Goal: Task Accomplishment & Management: Use online tool/utility

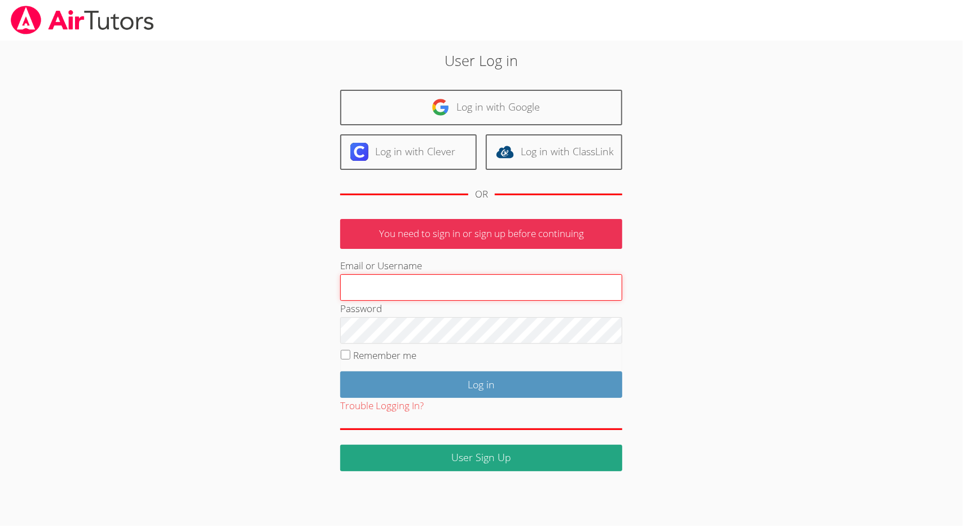
click at [477, 285] on input "Email or Username" at bounding box center [481, 287] width 282 height 27
type input "collierhilary@yahoo.com"
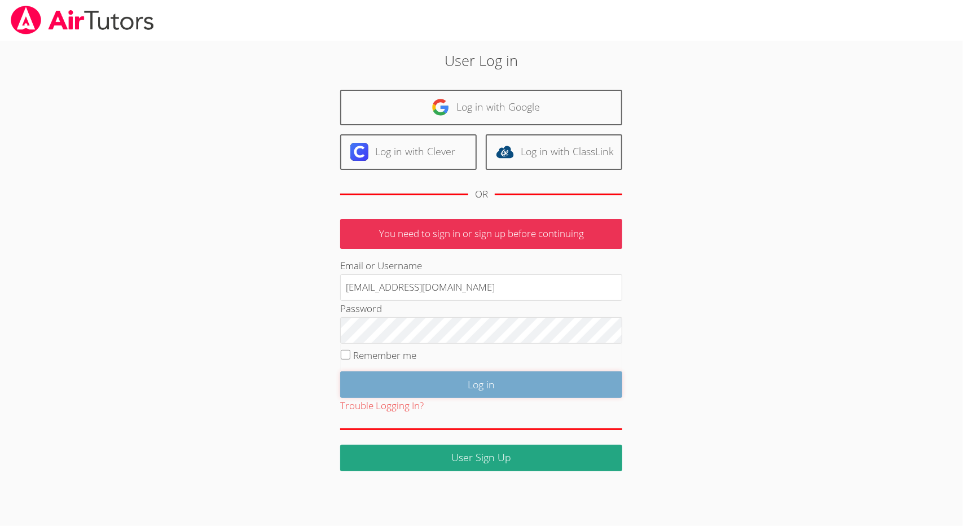
click at [496, 384] on input "Log in" at bounding box center [481, 384] width 282 height 27
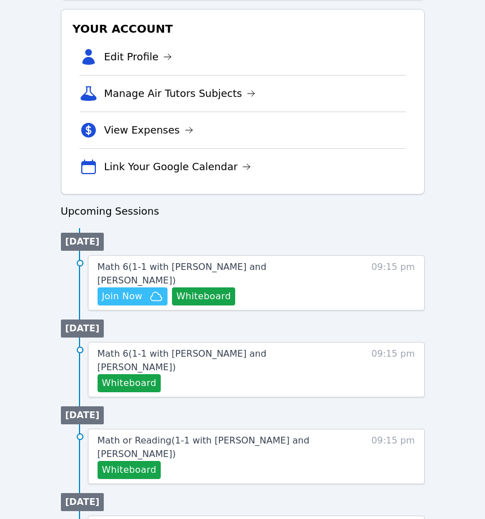
scroll to position [374, 0]
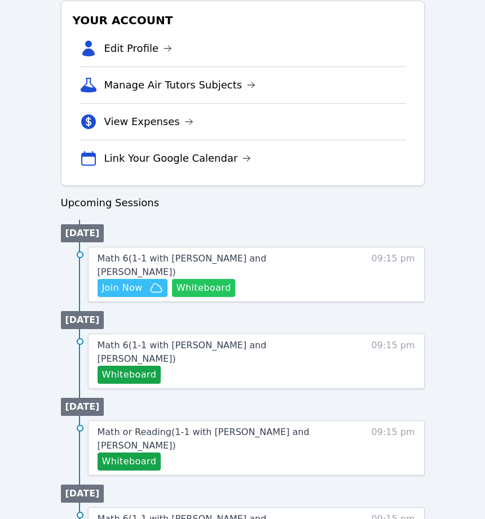
click at [206, 279] on button "Whiteboard" at bounding box center [204, 288] width 64 height 18
click at [140, 281] on span "Join Now" at bounding box center [122, 288] width 41 height 14
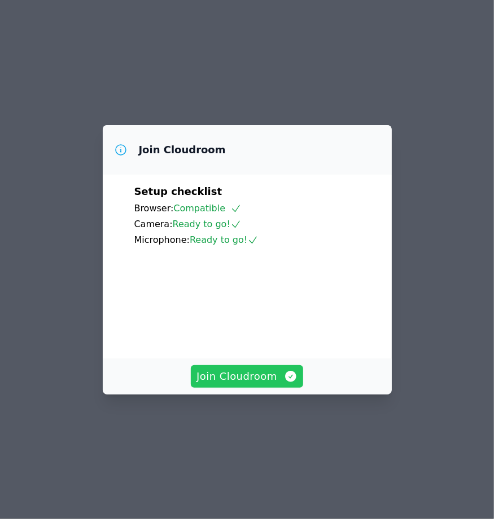
click at [241, 385] on span "Join Cloudroom" at bounding box center [246, 377] width 101 height 16
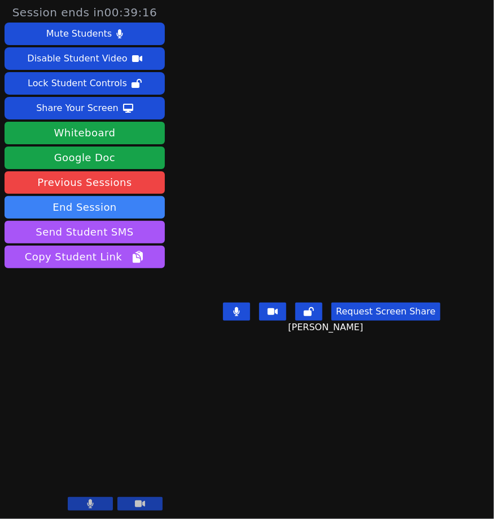
click at [293, 446] on main "[PERSON_NAME] Request Screen Share [PERSON_NAME]" at bounding box center [331, 259] width 253 height 519
click at [248, 303] on button at bounding box center [236, 312] width 27 height 18
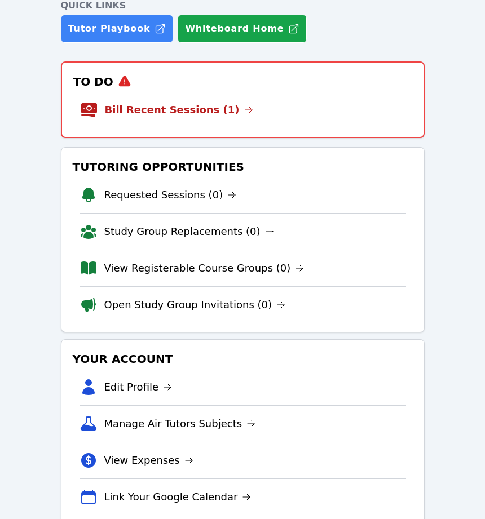
scroll to position [117, 0]
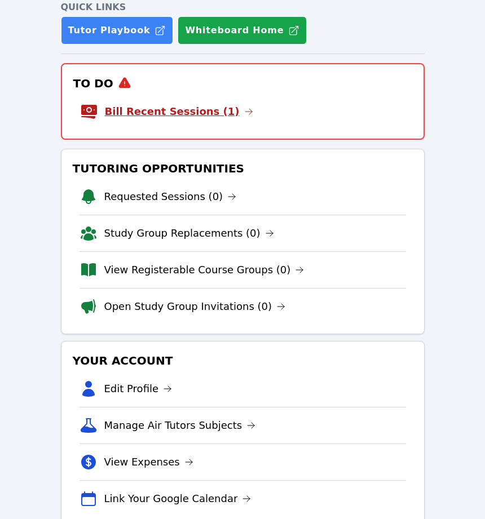
click at [188, 108] on link "Bill Recent Sessions (1)" at bounding box center [179, 112] width 148 height 16
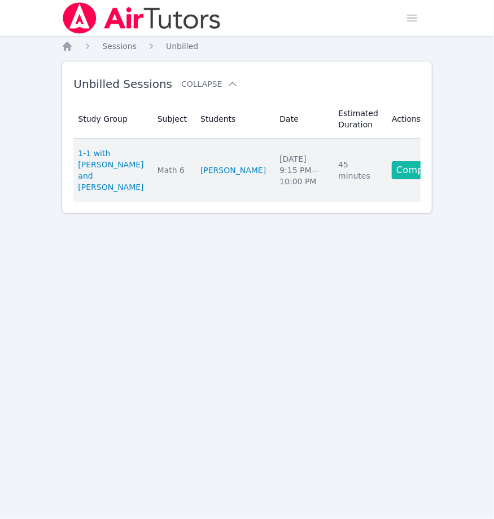
click at [402, 161] on link "Complete" at bounding box center [418, 170] width 54 height 18
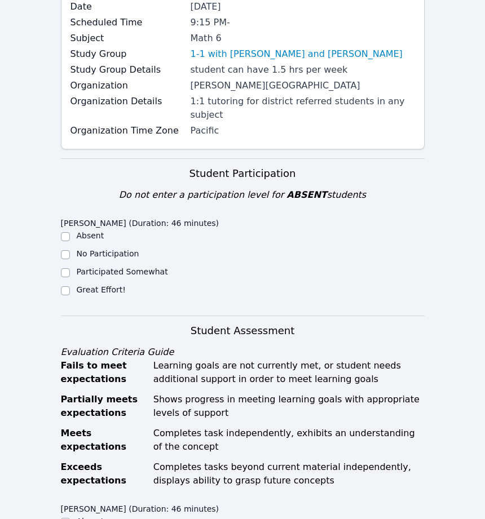
scroll to position [140, 0]
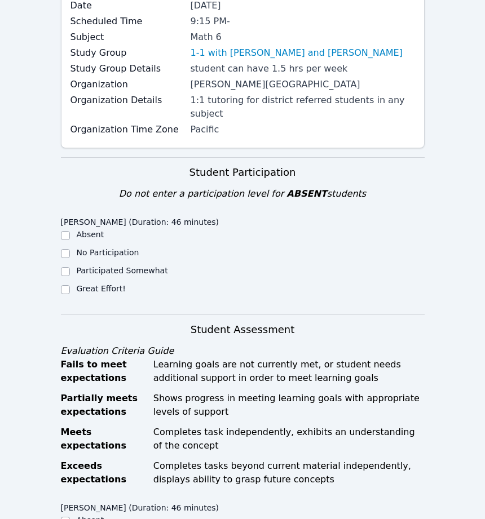
click at [106, 284] on label "Great Effort!" at bounding box center [101, 288] width 49 height 9
click at [70, 285] on input "Great Effort!" at bounding box center [65, 289] width 9 height 9
checkbox input "true"
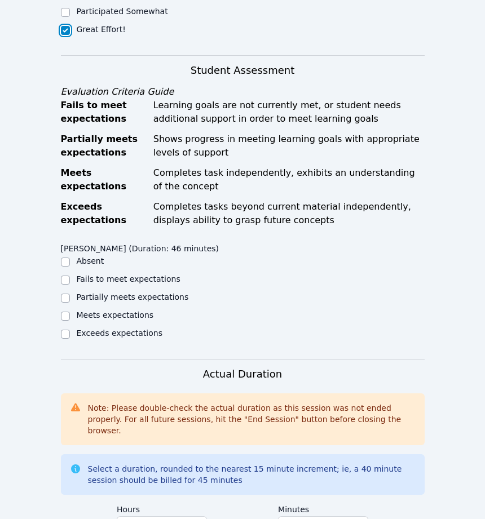
scroll to position [400, 0]
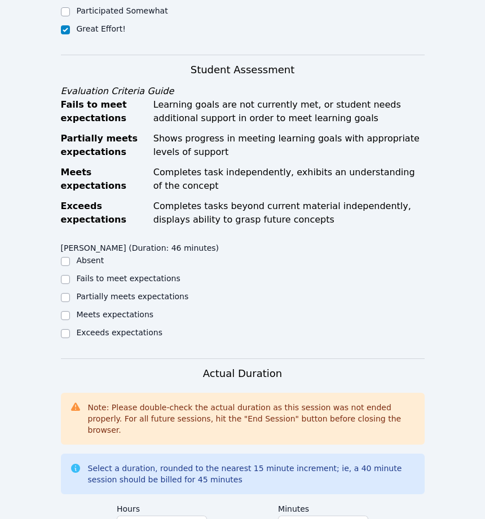
click at [112, 292] on label "Partially meets expectations" at bounding box center [133, 296] width 112 height 9
click at [70, 293] on input "Partially meets expectations" at bounding box center [65, 297] width 9 height 9
checkbox input "true"
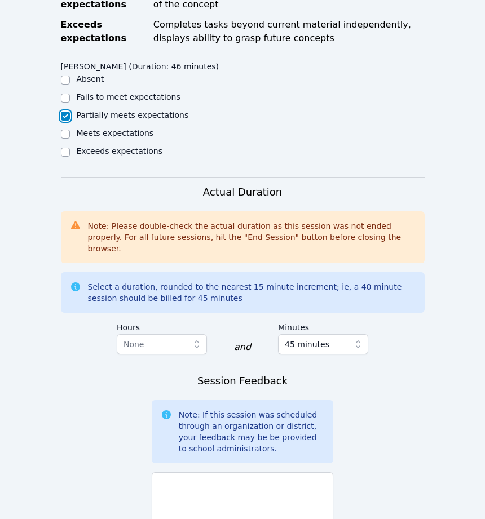
scroll to position [585, 0]
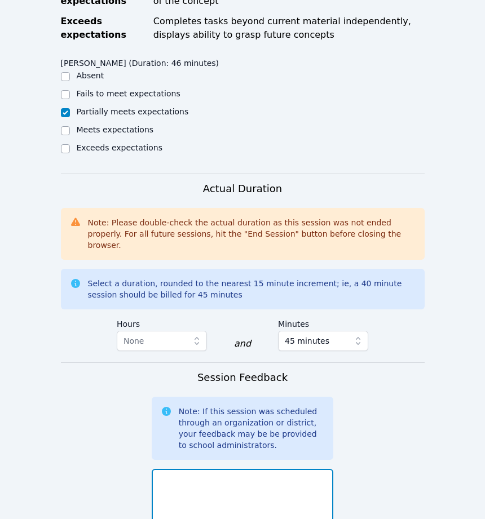
click at [214, 469] on textarea at bounding box center [243, 499] width 182 height 61
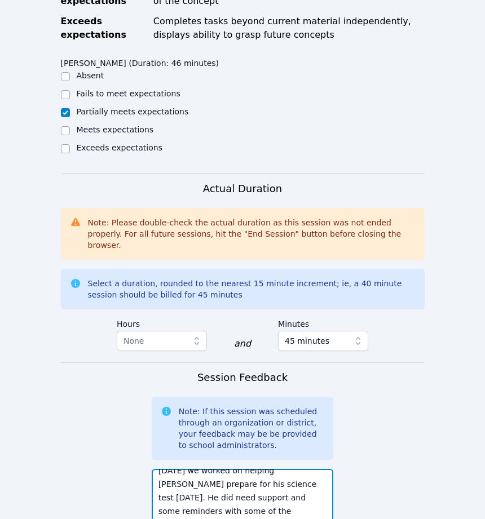
scroll to position [22, 0]
click at [237, 488] on textarea "Today we worked on helping Jacob prepare for his science test tomorrow. He did …" at bounding box center [243, 499] width 182 height 61
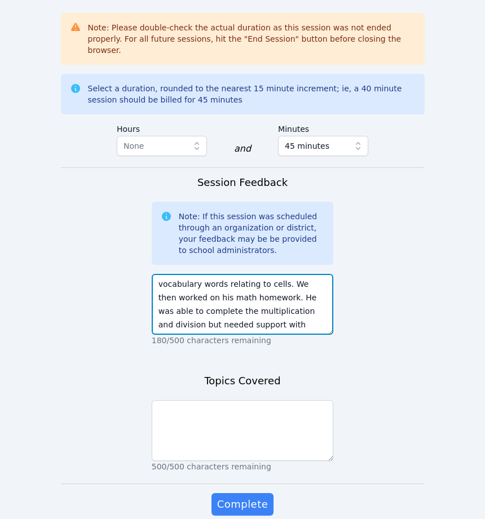
scroll to position [793, 0]
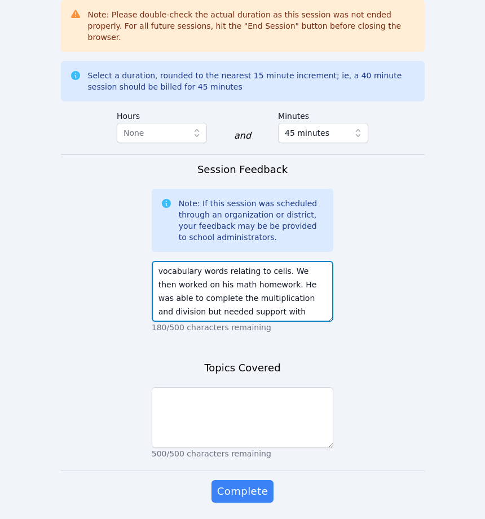
type textarea "Today we worked on helping Jacob prepare for his science test tomorrow. He did …"
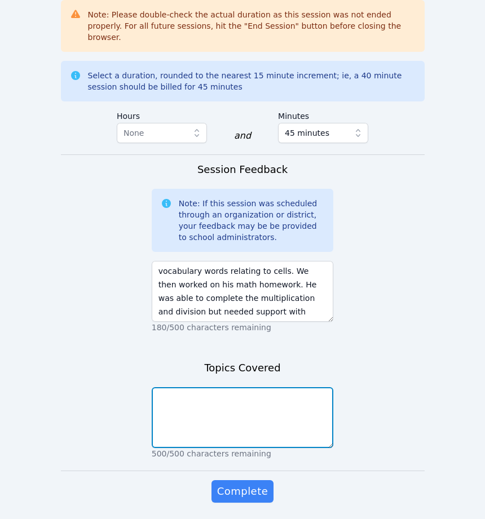
click at [238, 392] on textarea at bounding box center [243, 417] width 182 height 61
type textarea "Cell vocabulary and rate"
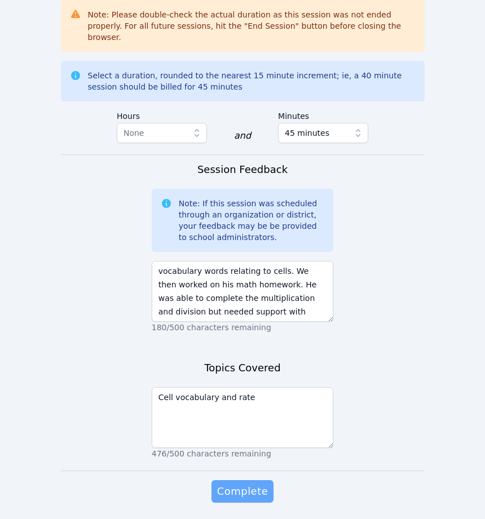
click at [230, 484] on span "Complete" at bounding box center [242, 492] width 51 height 16
